Goal: Task Accomplishment & Management: Manage account settings

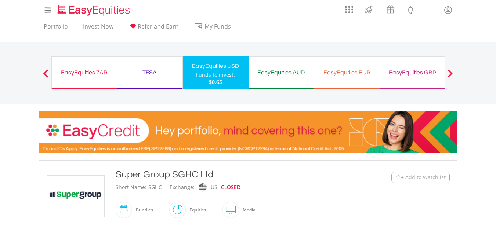
click at [215, 67] on div "EasyEquities USD" at bounding box center [215, 66] width 57 height 10
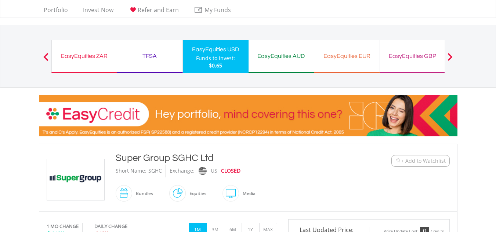
scroll to position [15, 0]
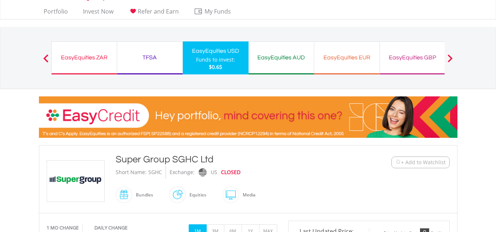
click at [161, 58] on div "TFSA" at bounding box center [149, 57] width 56 height 10
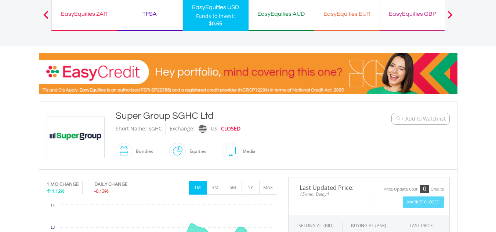
scroll to position [41, 0]
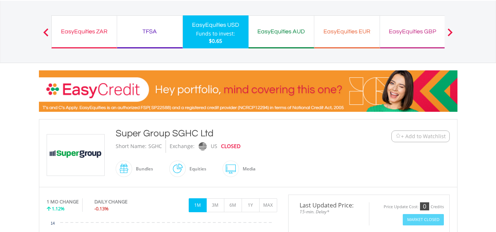
click at [150, 27] on div "TFSA" at bounding box center [149, 31] width 56 height 10
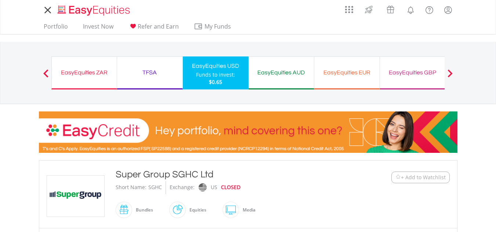
click at [27, 21] on nav "My Investments Invest Now New Listings Sell My Recurring Investments Pending Or…" at bounding box center [248, 17] width 496 height 34
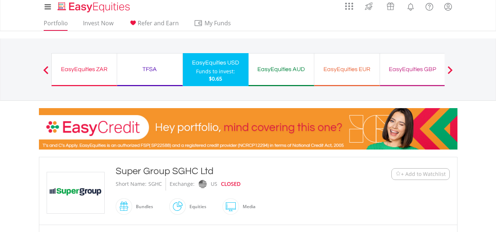
scroll to position [4, 0]
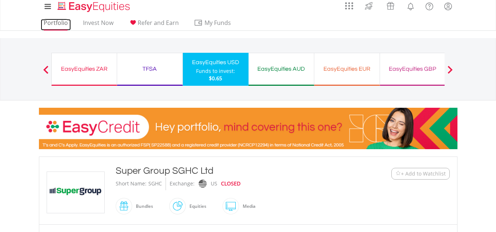
click at [51, 19] on link "Portfolio" at bounding box center [56, 24] width 30 height 11
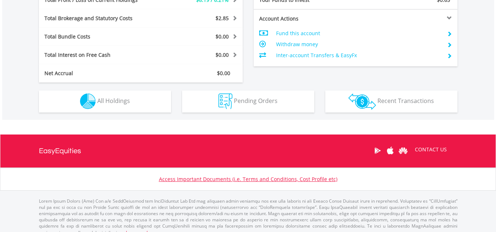
scroll to position [394, 0]
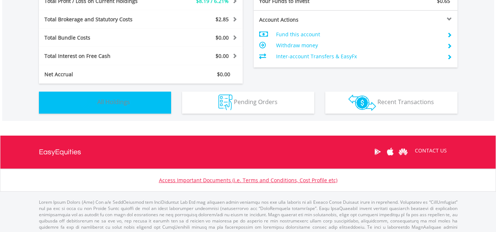
click at [135, 99] on button "Holdings All Holdings" at bounding box center [105, 103] width 132 height 22
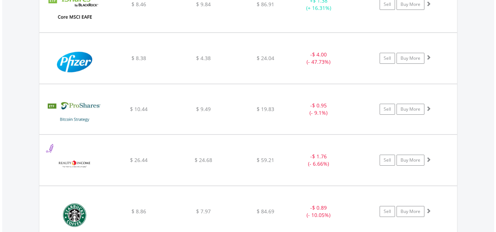
scroll to position [801, 0]
